Goal: Use online tool/utility: Utilize a website feature to perform a specific function

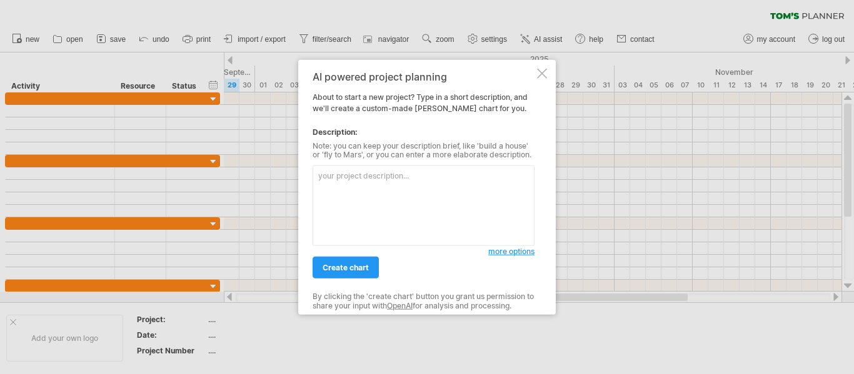
drag, startPoint x: 370, startPoint y: 175, endPoint x: 419, endPoint y: 220, distance: 66.3
click at [419, 220] on textarea at bounding box center [423, 206] width 222 height 81
click at [412, 204] on textarea at bounding box center [423, 206] width 222 height 81
paste textarea "Activity Start Date End Date Duration (days) clearance of furniture @ Notht BK …"
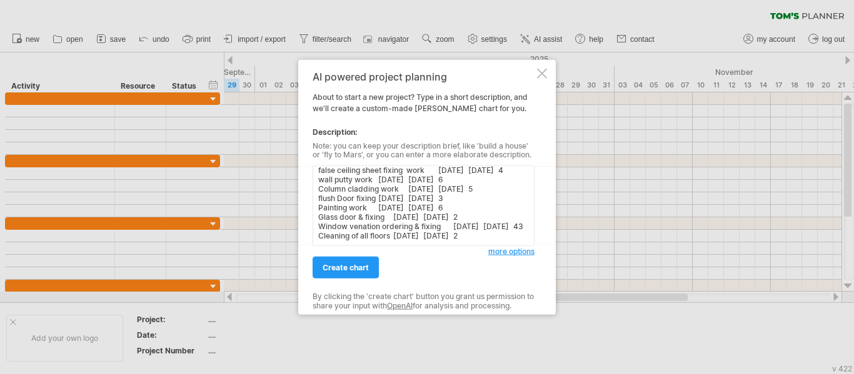
type textarea "Activity Start Date End Date Duration (days) clearance of furniture @ Notht BK …"
click at [355, 267] on span "create chart" at bounding box center [345, 267] width 46 height 9
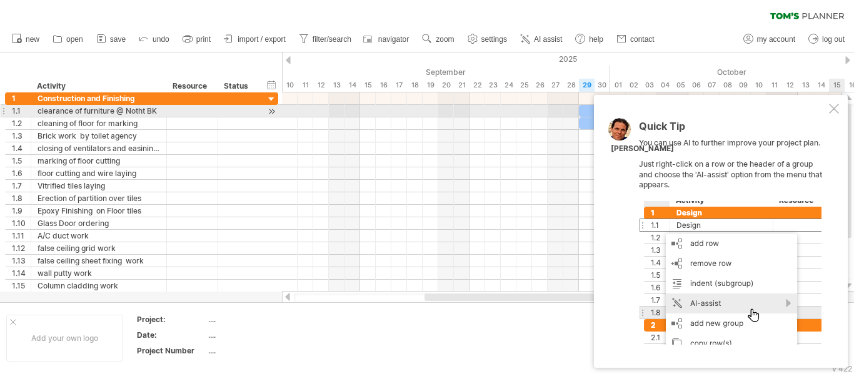
click at [831, 109] on div at bounding box center [834, 109] width 10 height 10
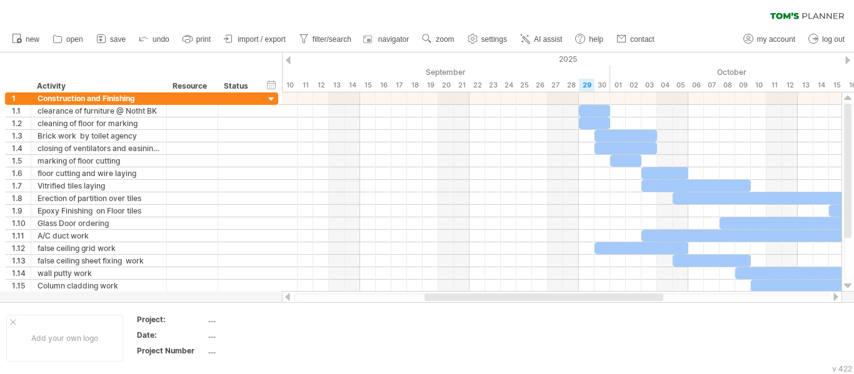
click at [288, 62] on div at bounding box center [288, 60] width 5 height 8
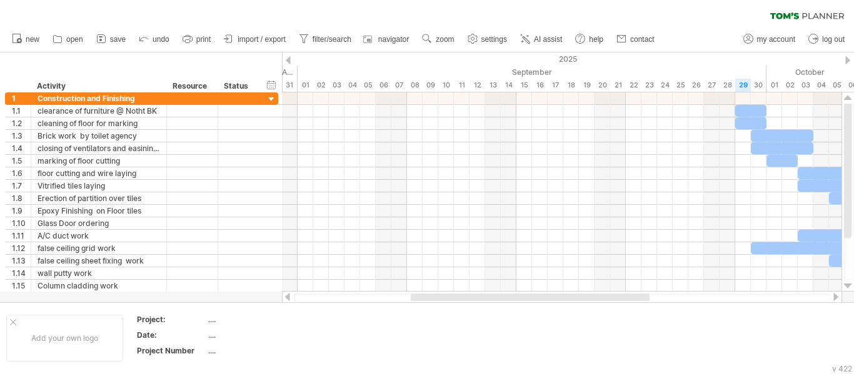
click at [847, 61] on div at bounding box center [847, 60] width 5 height 8
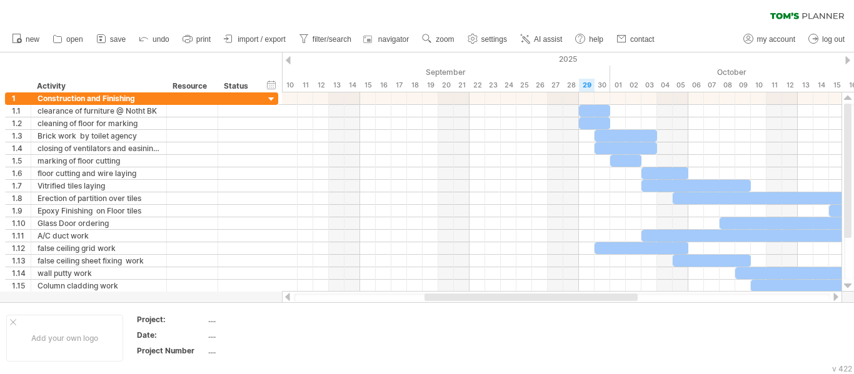
click at [847, 61] on div at bounding box center [847, 60] width 5 height 8
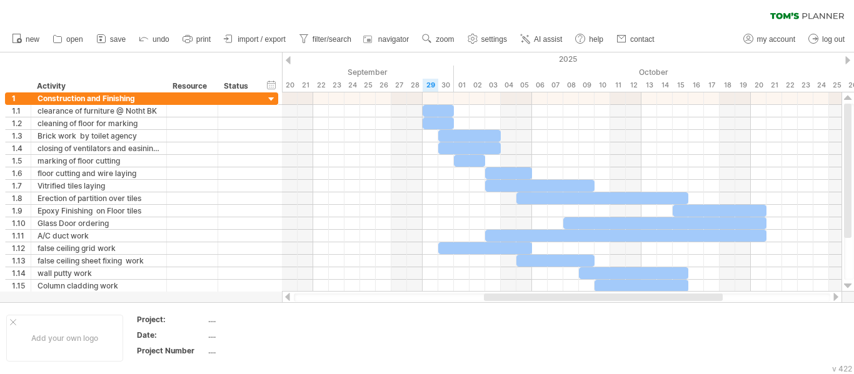
click at [847, 61] on div at bounding box center [847, 60] width 5 height 8
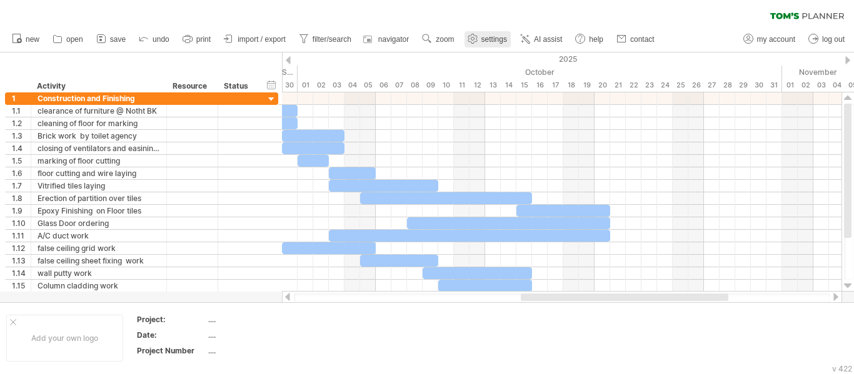
click at [500, 38] on span "settings" at bounding box center [494, 39] width 26 height 9
select select "*"
select select "**"
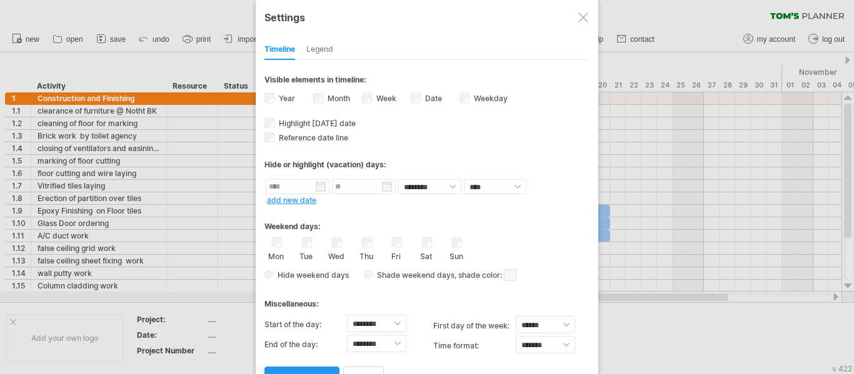
click at [585, 17] on div at bounding box center [583, 17] width 10 height 10
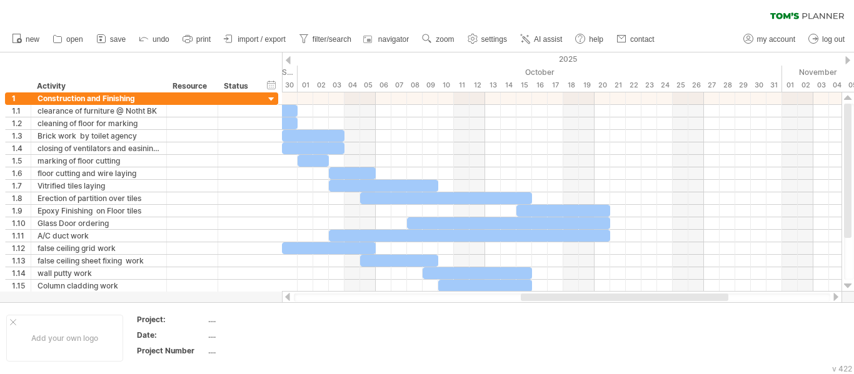
click at [505, 41] on span "settings" at bounding box center [494, 39] width 26 height 9
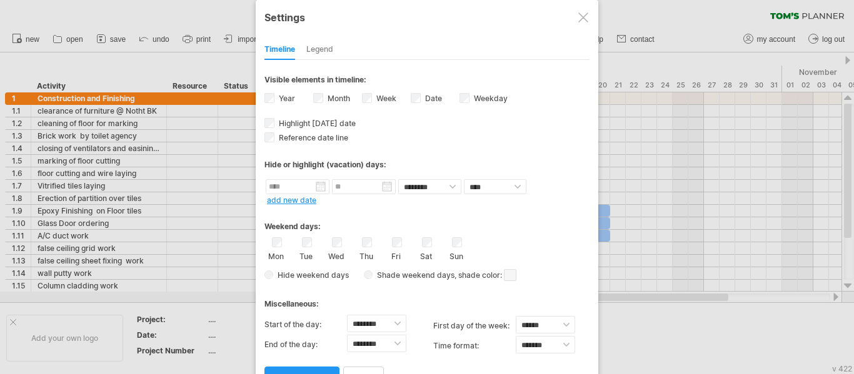
click at [317, 49] on div "Legend" at bounding box center [319, 50] width 27 height 20
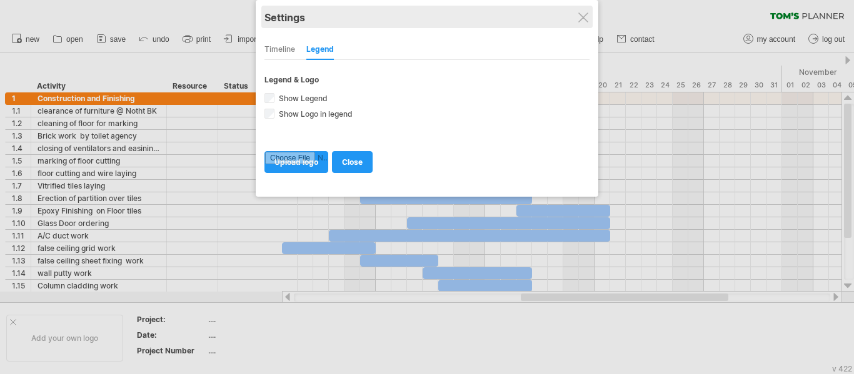
click at [577, 15] on div "Settings" at bounding box center [426, 17] width 325 height 22
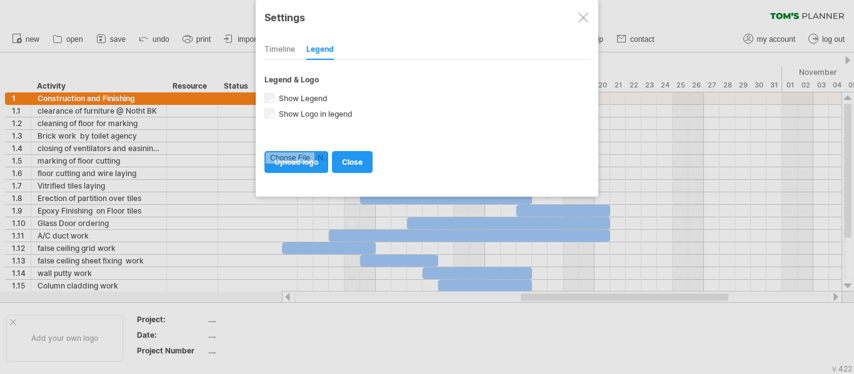
click at [583, 16] on div at bounding box center [583, 17] width 10 height 10
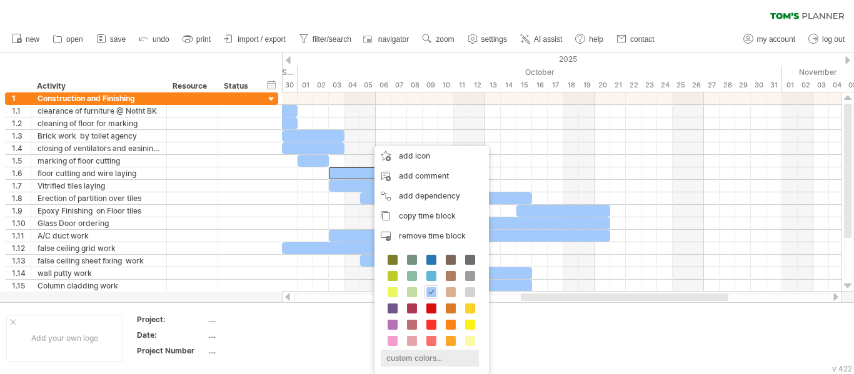
click at [418, 359] on div "custom colors..." at bounding box center [430, 358] width 98 height 17
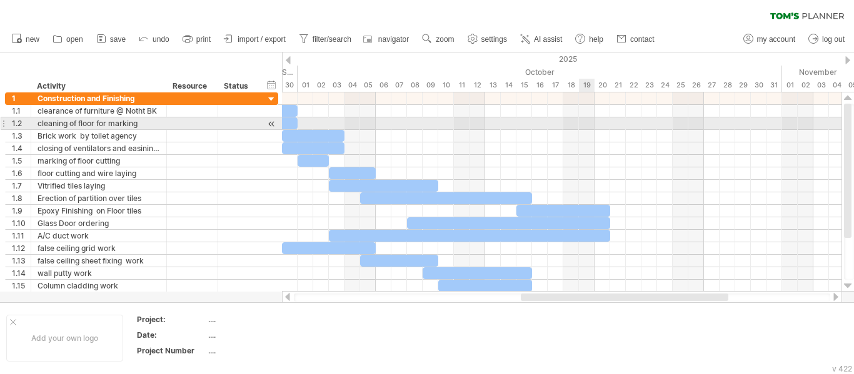
click at [585, 127] on div at bounding box center [561, 123] width 559 height 12
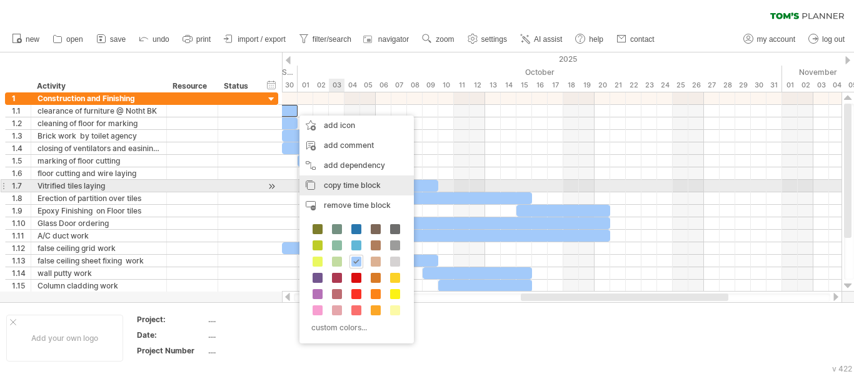
click at [361, 186] on span "copy time block" at bounding box center [352, 185] width 57 height 9
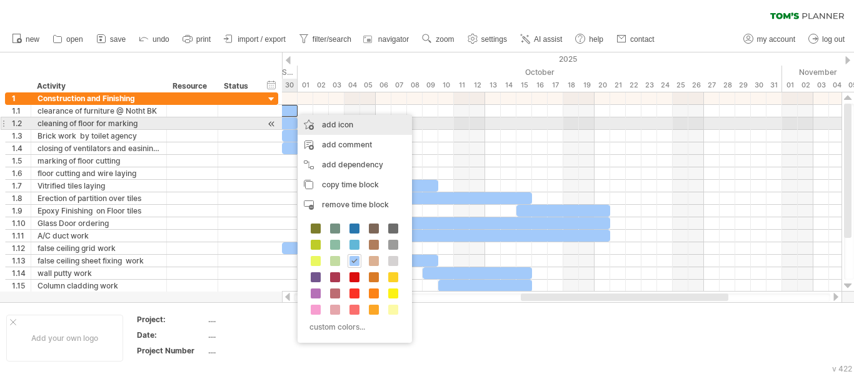
click at [332, 121] on div "add icon" at bounding box center [354, 125] width 114 height 20
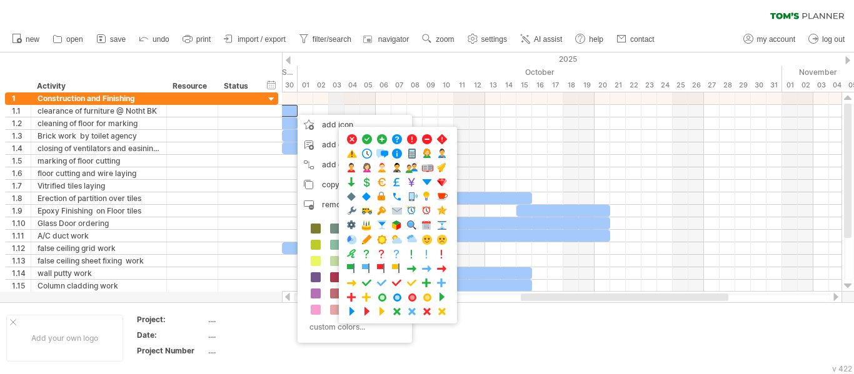
click at [339, 54] on div "2025" at bounding box center [407, 58] width 2594 height 13
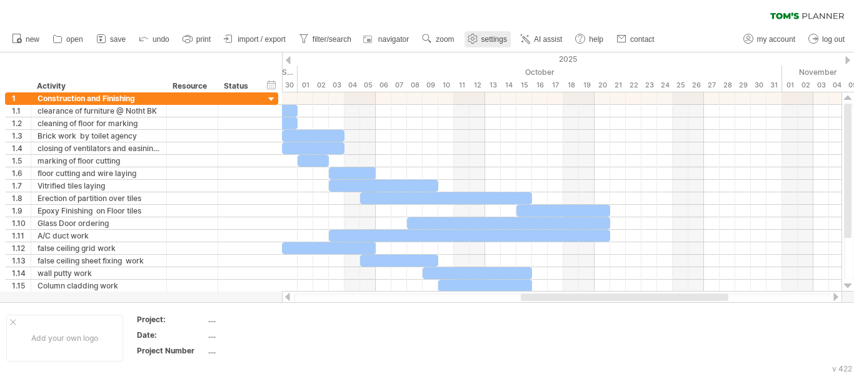
click at [491, 44] on link "settings" at bounding box center [487, 39] width 46 height 16
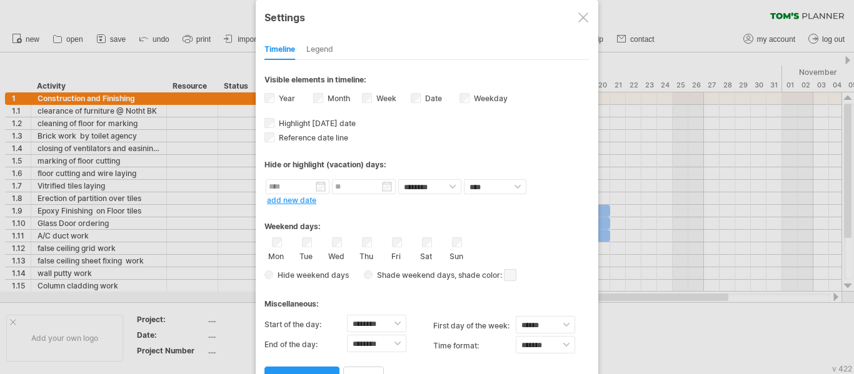
click at [582, 19] on div at bounding box center [583, 17] width 10 height 10
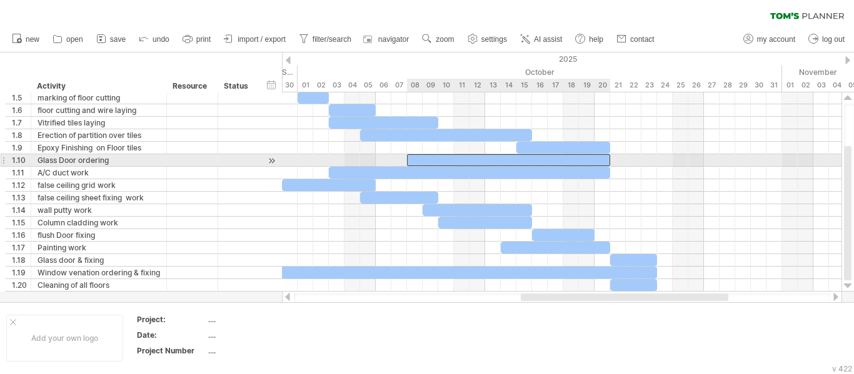
click at [412, 157] on div at bounding box center [508, 160] width 203 height 12
click at [412, 158] on div at bounding box center [508, 160] width 203 height 12
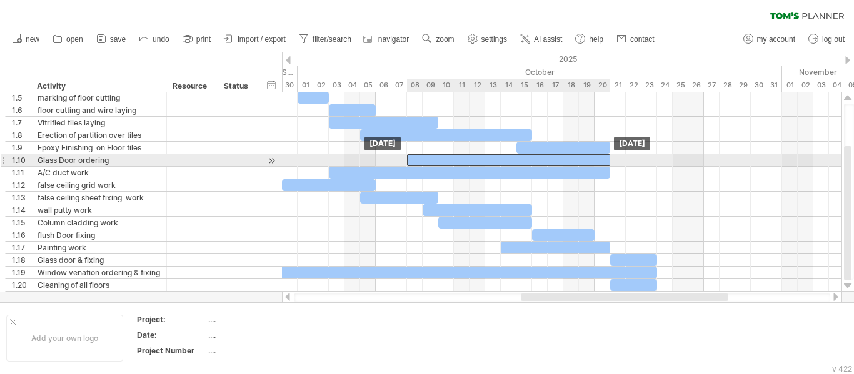
click at [412, 158] on div at bounding box center [508, 160] width 203 height 12
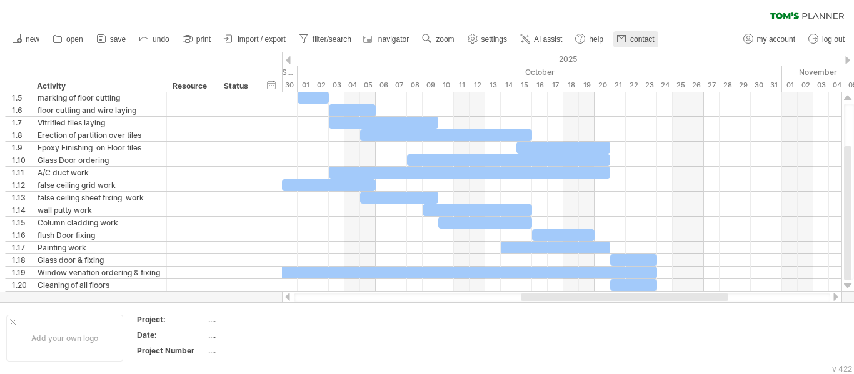
click at [641, 40] on span "contact" at bounding box center [642, 39] width 24 height 9
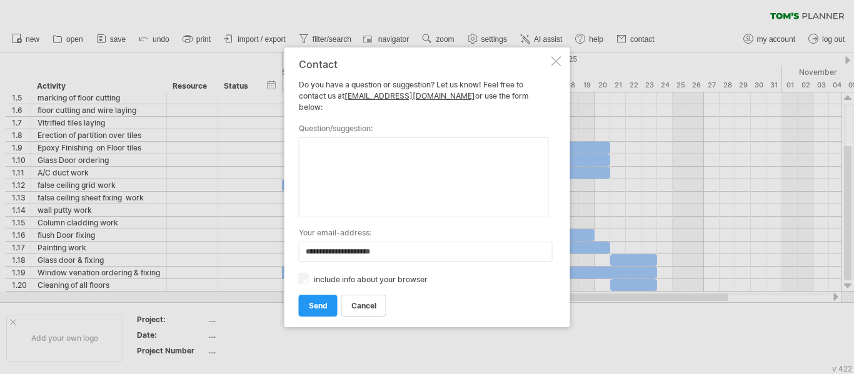
click at [557, 66] on div at bounding box center [556, 61] width 10 height 10
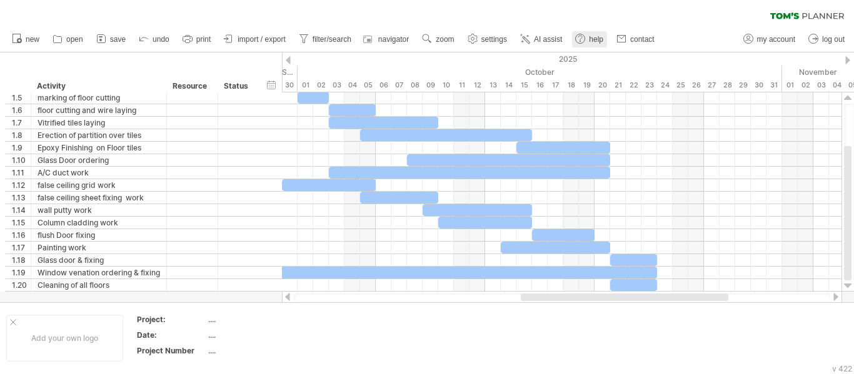
click at [589, 38] on link "help" at bounding box center [589, 39] width 35 height 16
click at [559, 36] on span "AI assist" at bounding box center [548, 39] width 28 height 9
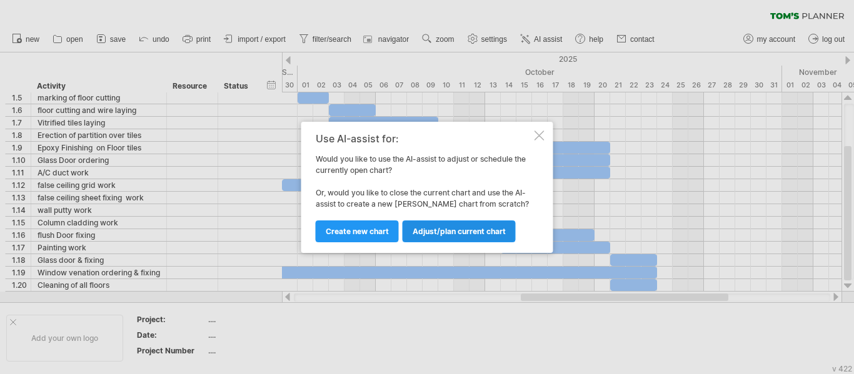
click at [453, 233] on span "Adjust/plan current chart" at bounding box center [458, 231] width 93 height 9
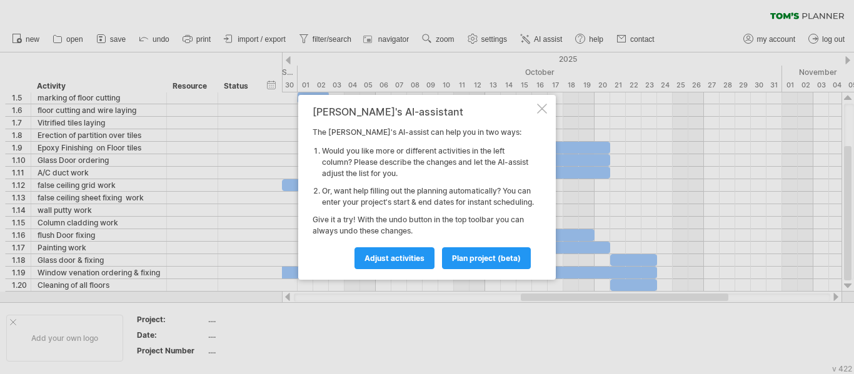
click at [545, 104] on div at bounding box center [542, 109] width 10 height 10
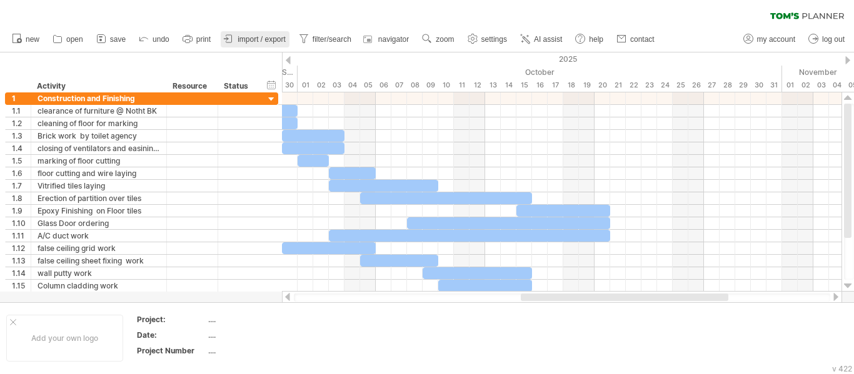
click at [275, 34] on link "import / export" at bounding box center [255, 39] width 69 height 16
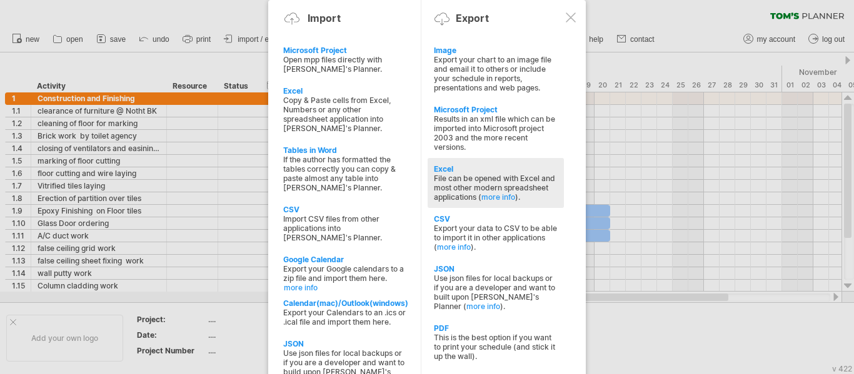
click at [476, 178] on div "File can be opened with Excel and most other modern spreadsheet applications ( …" at bounding box center [496, 188] width 124 height 28
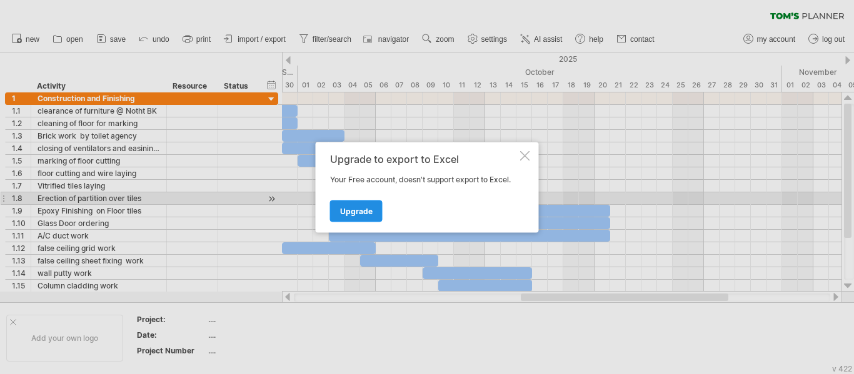
click at [357, 212] on span "Upgrade" at bounding box center [356, 210] width 32 height 9
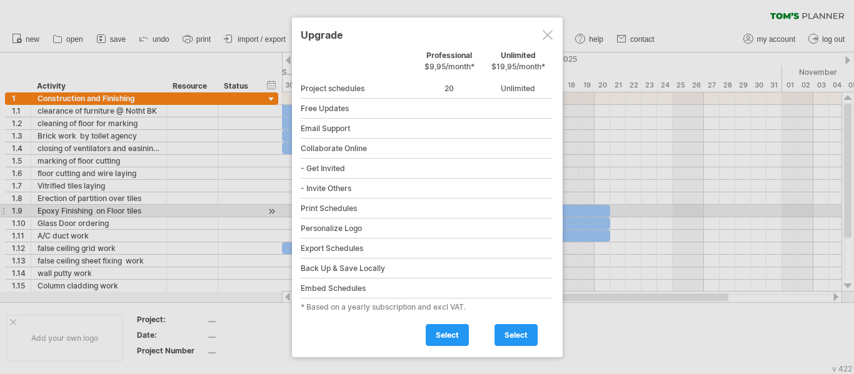
click at [544, 31] on div at bounding box center [547, 35] width 10 height 10
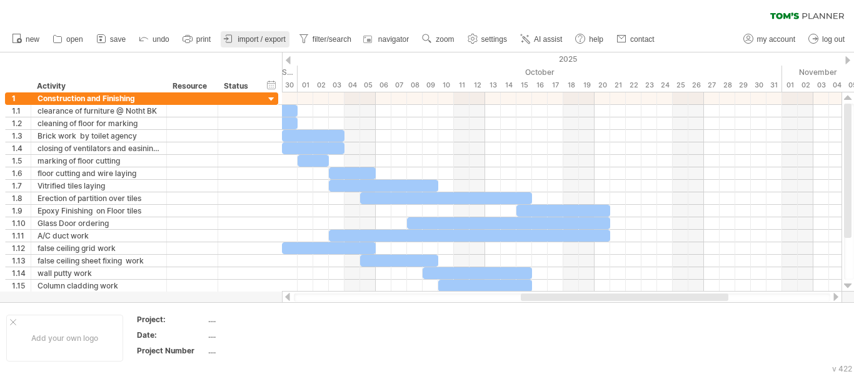
click at [262, 41] on span "import / export" at bounding box center [261, 39] width 48 height 9
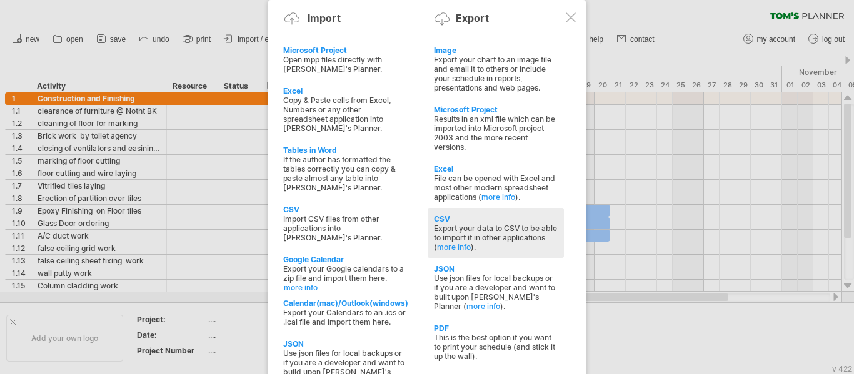
click at [484, 227] on div "Export your data to CSV to be able to import it in other applications ( more in…" at bounding box center [496, 238] width 124 height 28
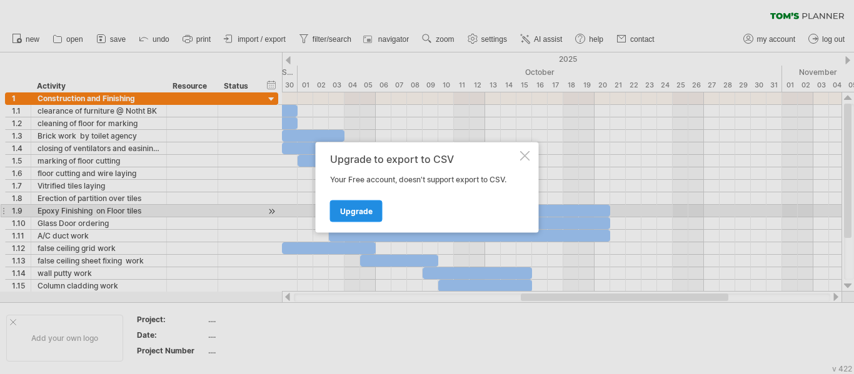
click at [361, 206] on link "Upgrade" at bounding box center [356, 211] width 52 height 22
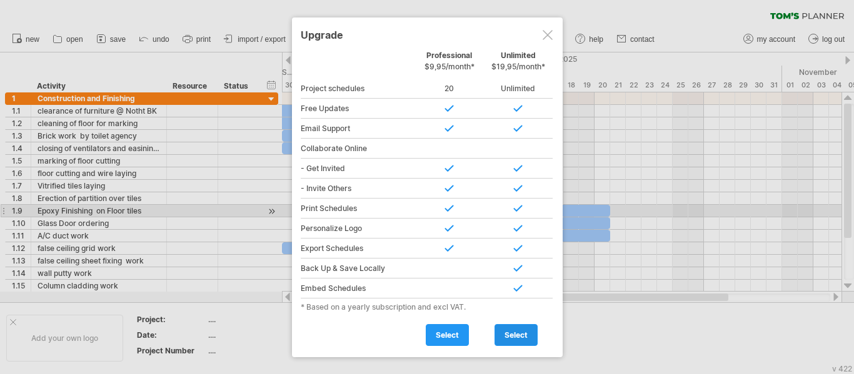
click at [521, 331] on span "select" at bounding box center [515, 335] width 23 height 9
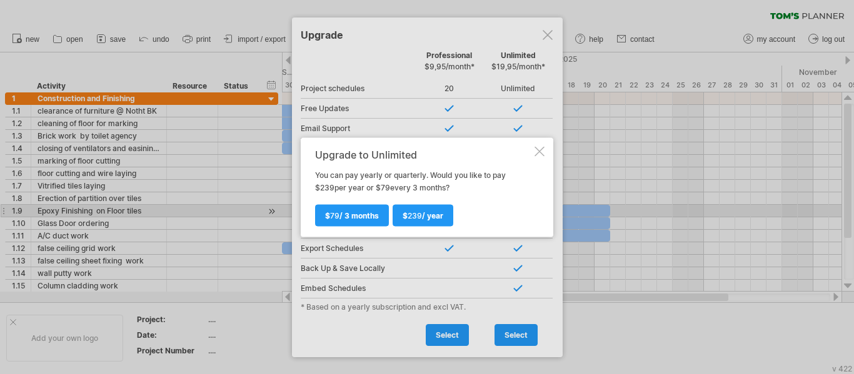
click at [537, 146] on div at bounding box center [539, 151] width 10 height 10
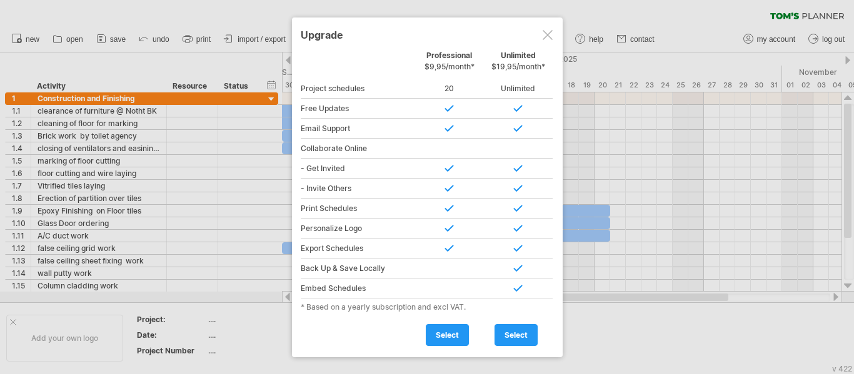
click at [546, 31] on div at bounding box center [547, 35] width 10 height 10
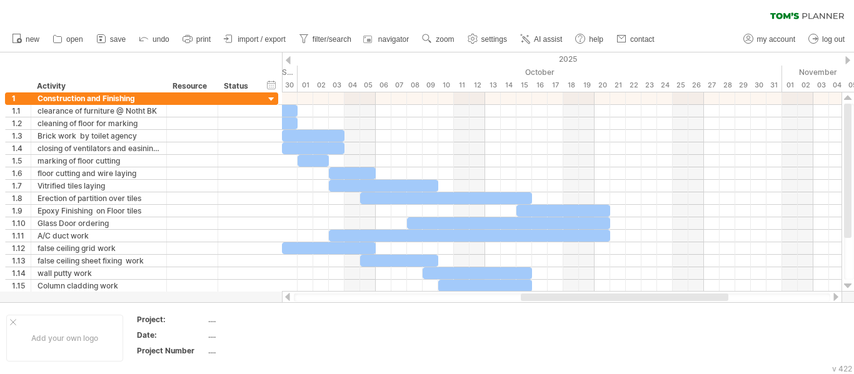
click at [247, 42] on span "import / export" at bounding box center [261, 39] width 48 height 9
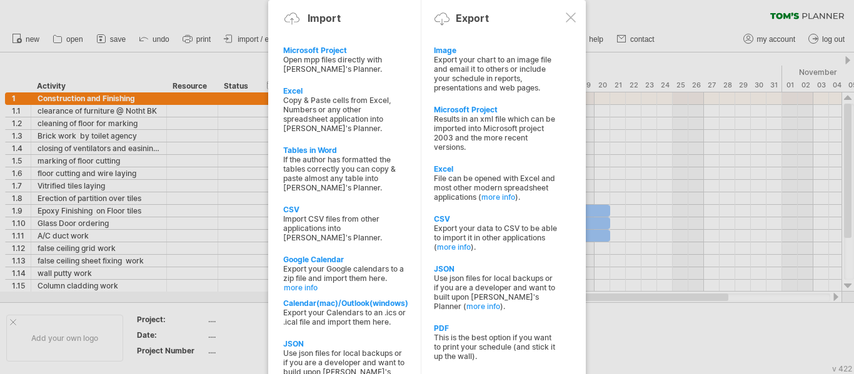
click at [200, 41] on div at bounding box center [427, 187] width 854 height 374
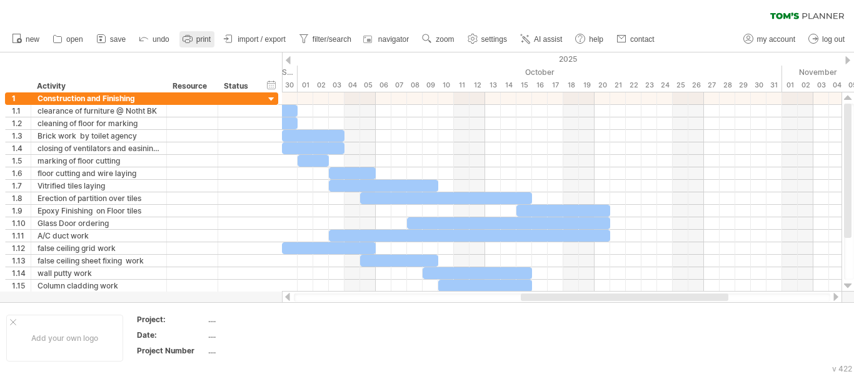
click at [201, 41] on span "print" at bounding box center [203, 39] width 14 height 9
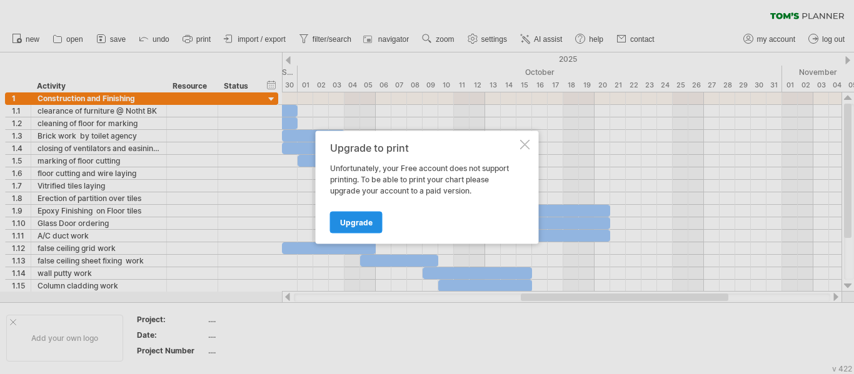
click at [368, 224] on span "Upgrade" at bounding box center [356, 221] width 32 height 9
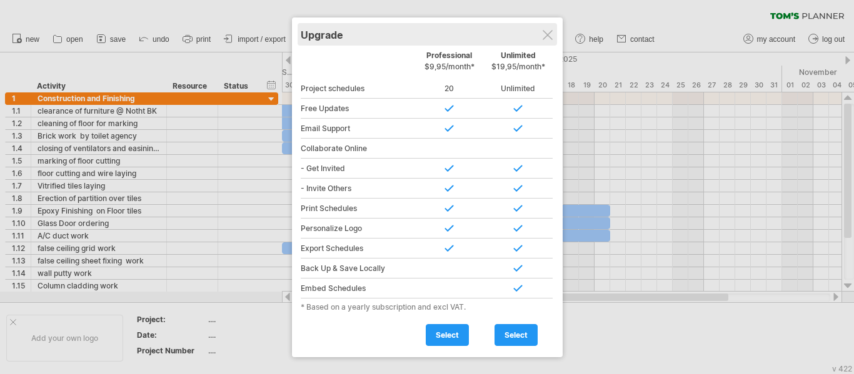
click at [548, 43] on div "Upgrade" at bounding box center [427, 34] width 253 height 22
click at [539, 39] on div "Upgrade" at bounding box center [426, 34] width 253 height 22
click at [536, 35] on div "Upgrade" at bounding box center [425, 34] width 253 height 22
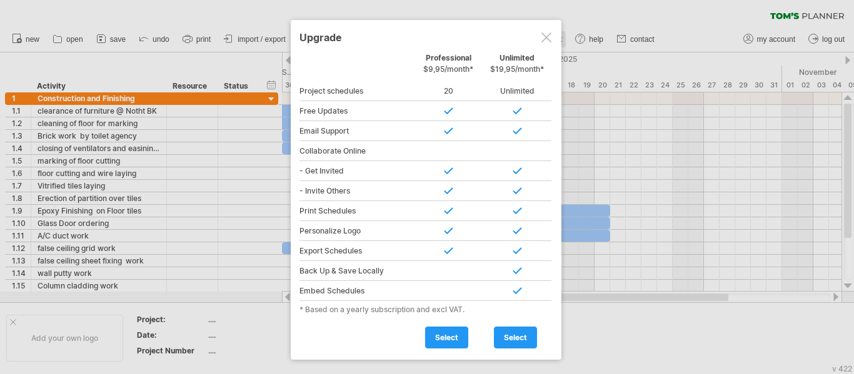
click at [547, 37] on div at bounding box center [546, 37] width 10 height 10
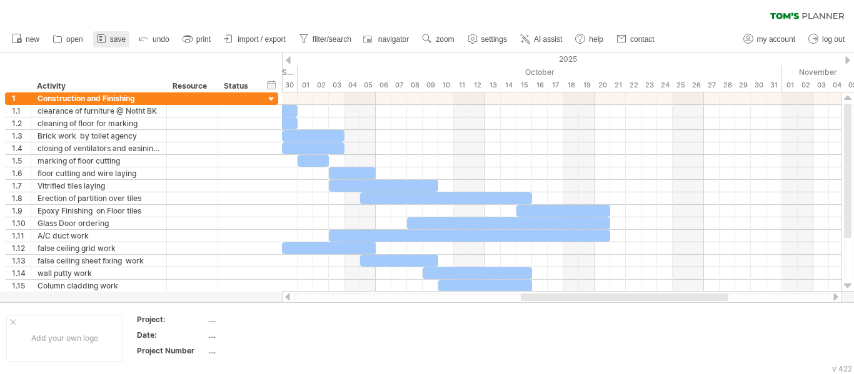
click at [108, 41] on link "save" at bounding box center [111, 39] width 36 height 16
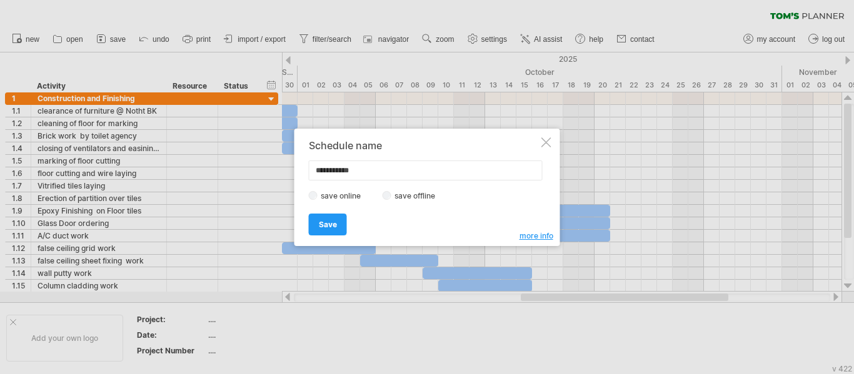
click at [393, 198] on label "save offline" at bounding box center [418, 195] width 54 height 9
click at [338, 222] on link "Save" at bounding box center [328, 225] width 38 height 22
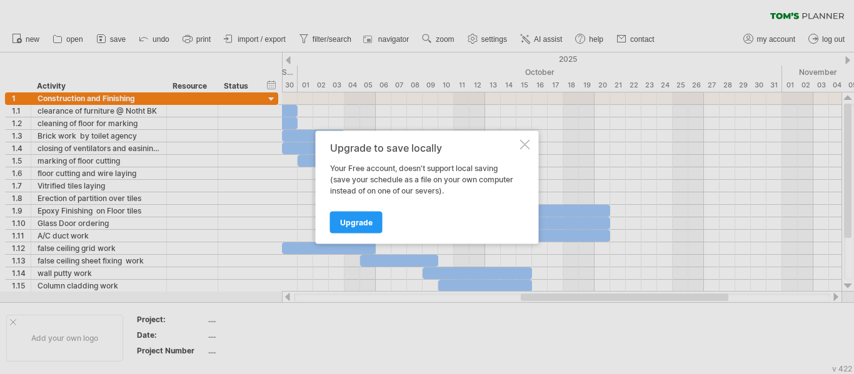
click at [526, 141] on div at bounding box center [525, 144] width 10 height 10
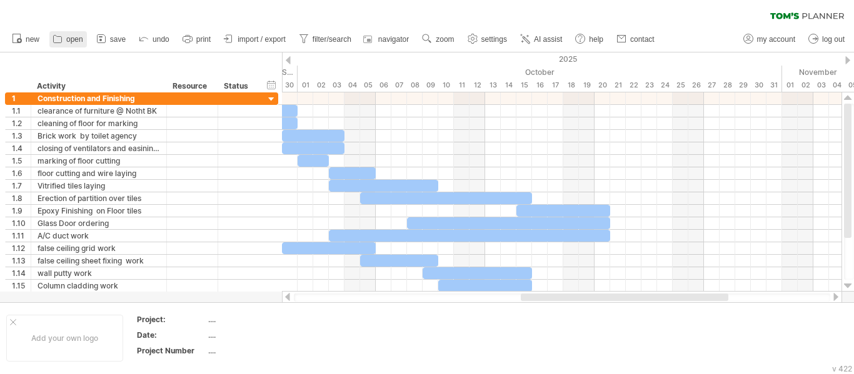
click at [68, 41] on span "open" at bounding box center [74, 39] width 17 height 9
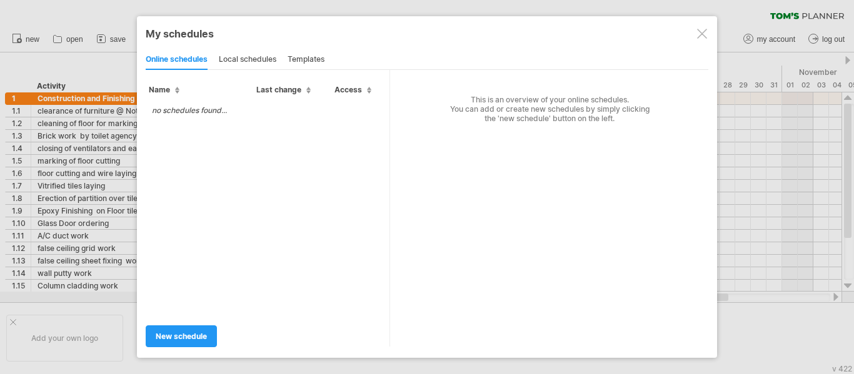
click at [701, 34] on div at bounding box center [702, 34] width 10 height 10
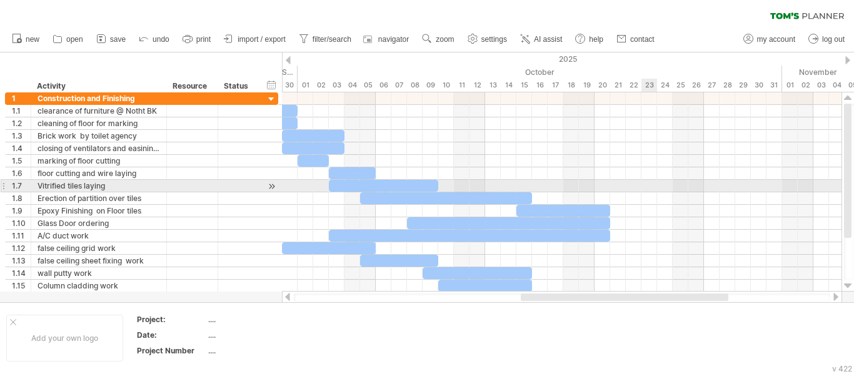
click at [644, 190] on div at bounding box center [561, 186] width 559 height 12
